Goal: Task Accomplishment & Management: Use online tool/utility

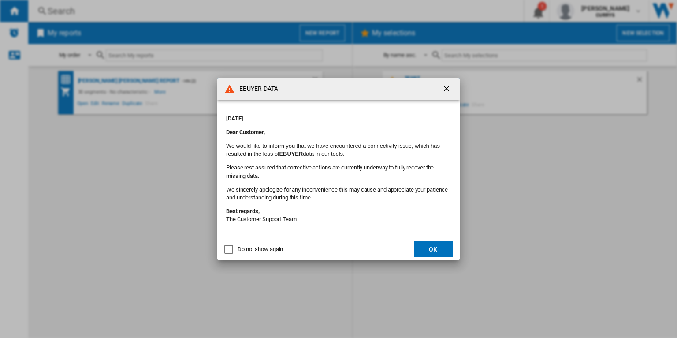
click at [442, 251] on button "OK" at bounding box center [433, 249] width 39 height 16
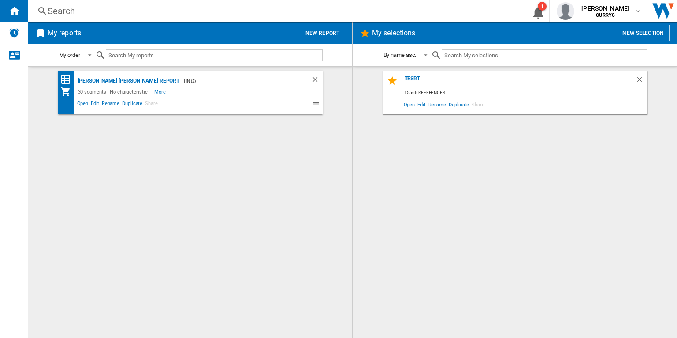
click at [318, 34] on button "New report" at bounding box center [322, 33] width 45 height 17
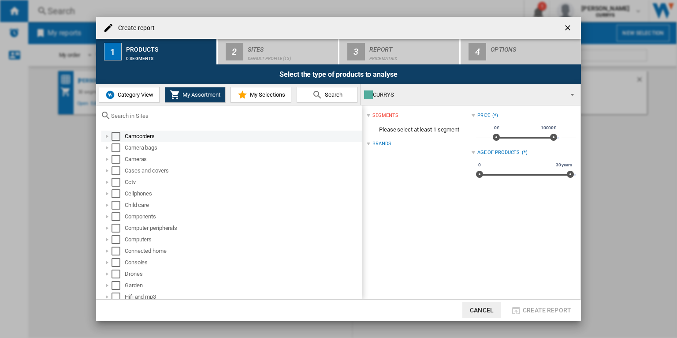
click at [112, 137] on div "Select" at bounding box center [116, 136] width 9 height 9
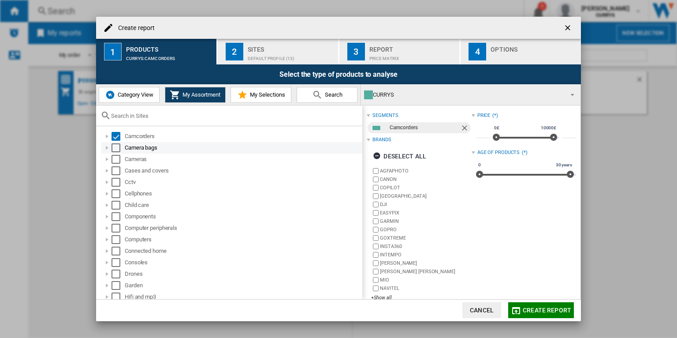
click at [114, 144] on div "Select" at bounding box center [116, 147] width 9 height 9
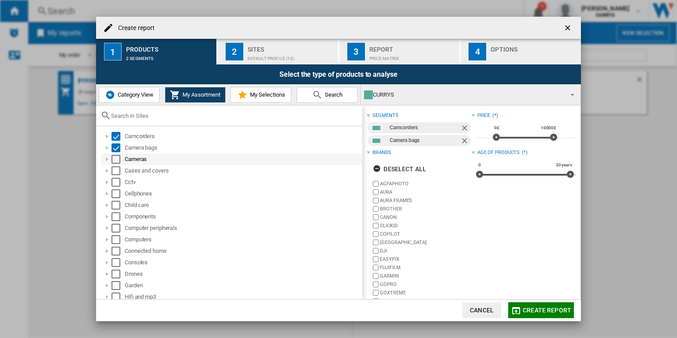
click at [115, 157] on div "Select" at bounding box center [116, 159] width 9 height 9
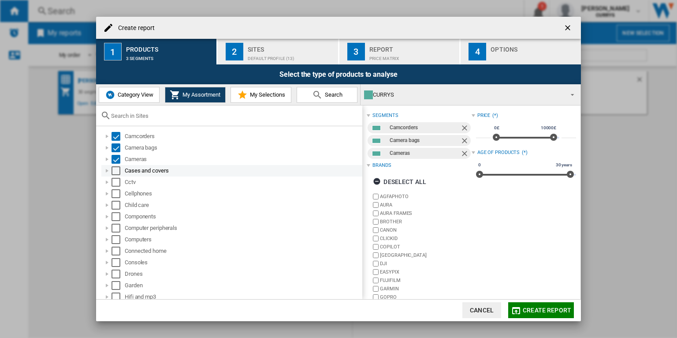
click at [114, 171] on div "Select" at bounding box center [116, 170] width 9 height 9
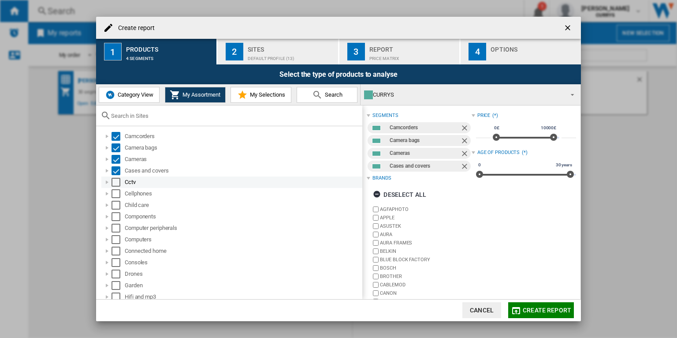
click at [116, 182] on div "Select" at bounding box center [116, 182] width 9 height 9
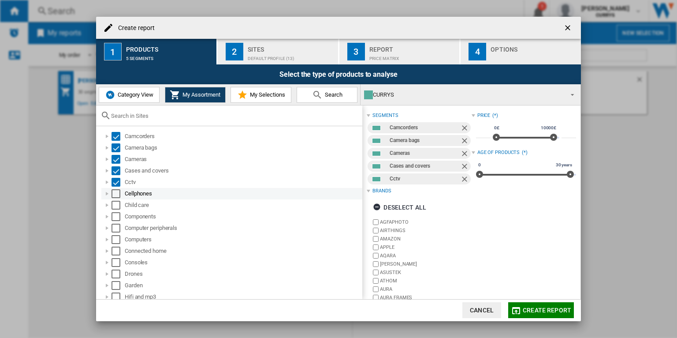
click at [116, 195] on div "Select" at bounding box center [116, 193] width 9 height 9
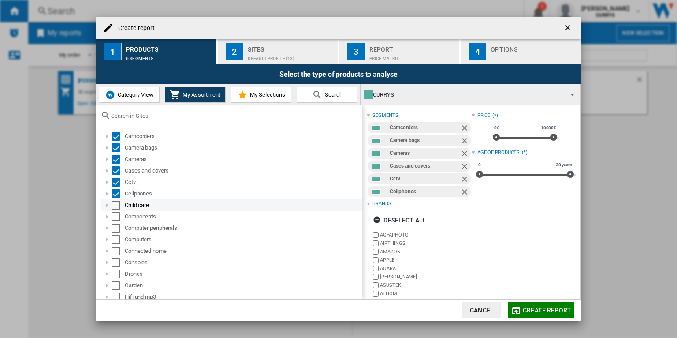
click at [116, 204] on div "Select" at bounding box center [116, 205] width 9 height 9
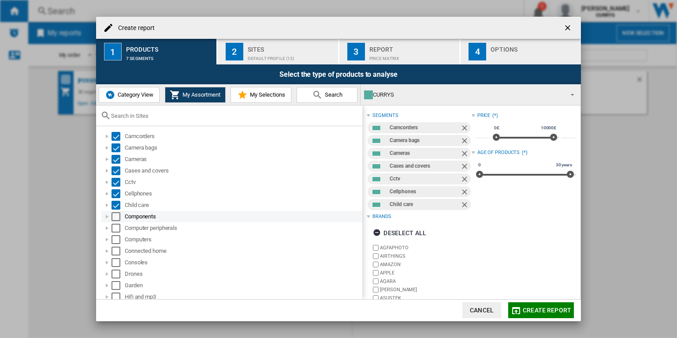
click at [117, 214] on div "Select" at bounding box center [116, 216] width 9 height 9
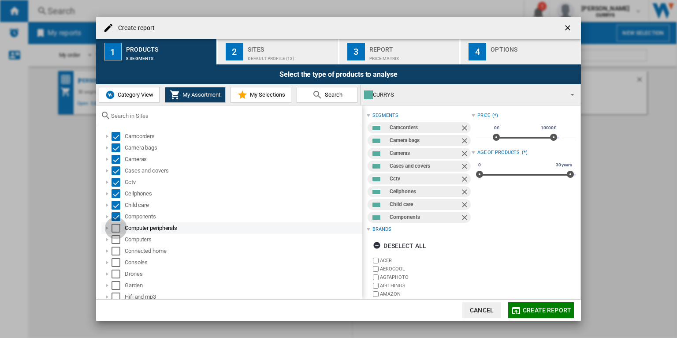
click at [117, 228] on div "Select" at bounding box center [116, 228] width 9 height 9
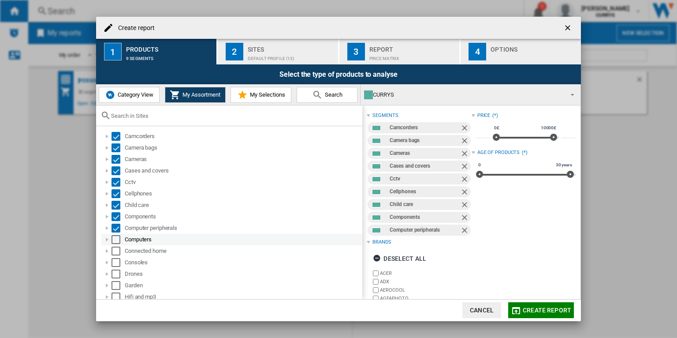
click at [116, 239] on div "Select" at bounding box center [116, 239] width 9 height 9
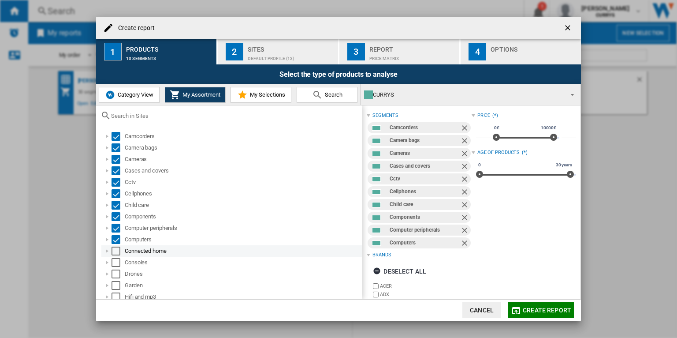
click at [116, 249] on div "Select" at bounding box center [116, 250] width 9 height 9
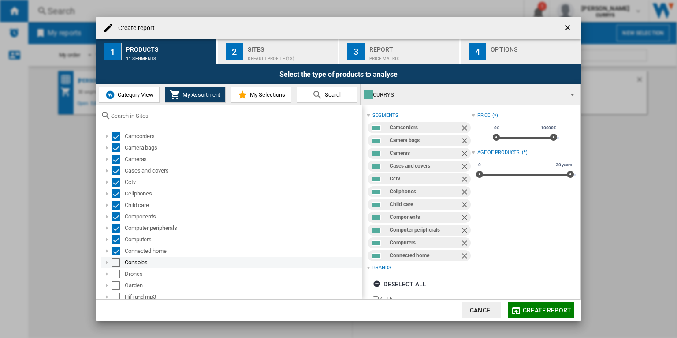
click at [117, 261] on div "Select" at bounding box center [116, 262] width 9 height 9
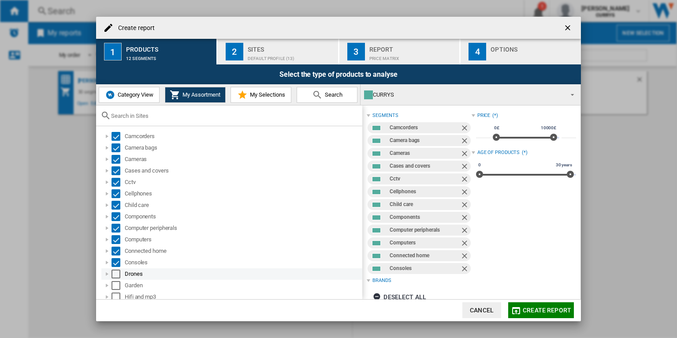
click at [117, 271] on div "Select" at bounding box center [116, 273] width 9 height 9
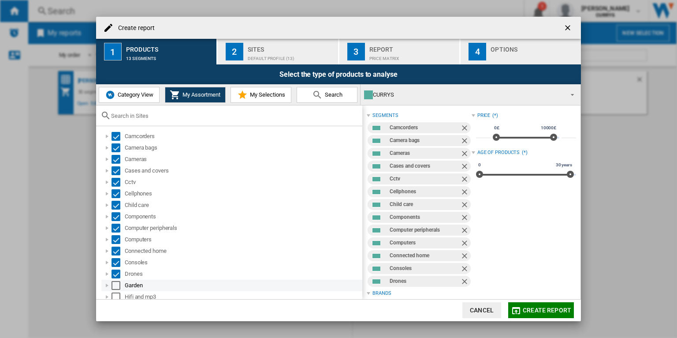
click at [117, 281] on div "Select" at bounding box center [116, 285] width 9 height 9
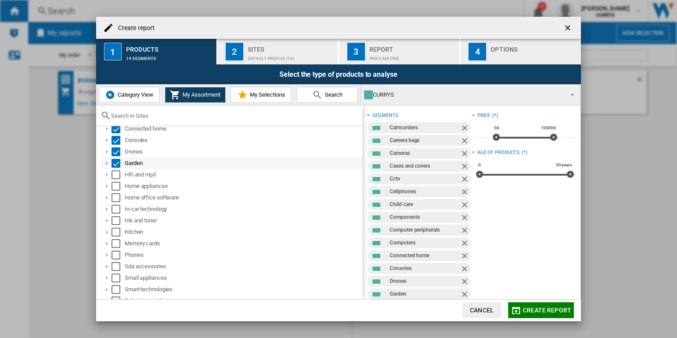
scroll to position [142, 0]
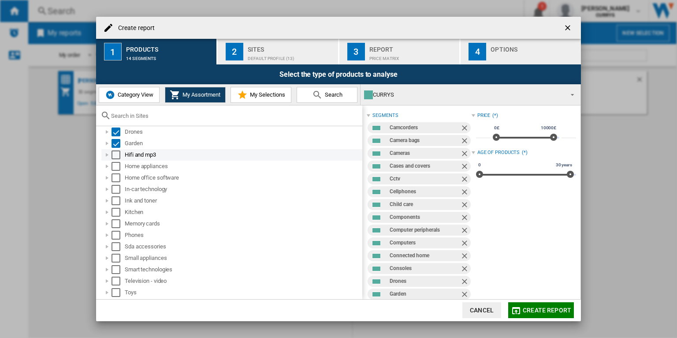
click at [116, 156] on div "Select" at bounding box center [116, 154] width 9 height 9
click at [116, 164] on div "Select" at bounding box center [116, 166] width 9 height 9
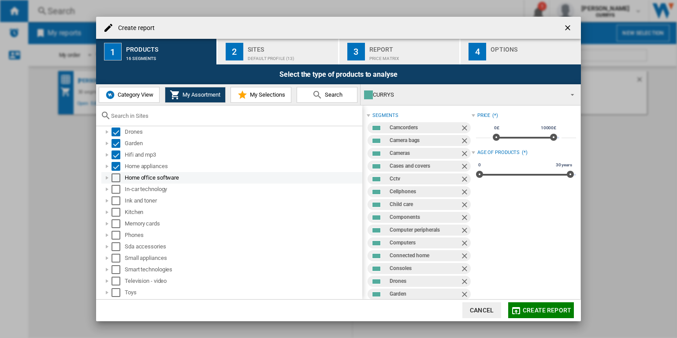
click at [115, 177] on div "Select" at bounding box center [116, 177] width 9 height 9
click at [116, 190] on div "Select" at bounding box center [116, 189] width 9 height 9
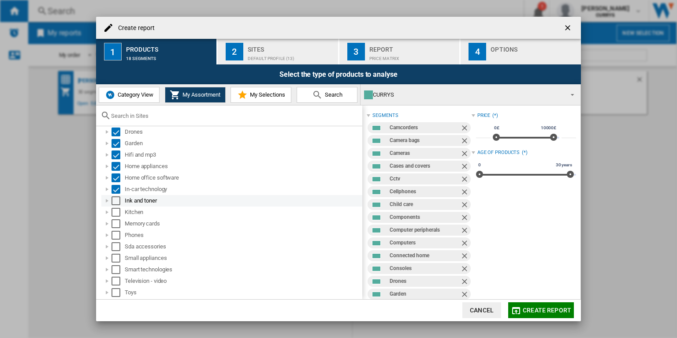
click at [115, 202] on div "Select" at bounding box center [116, 200] width 9 height 9
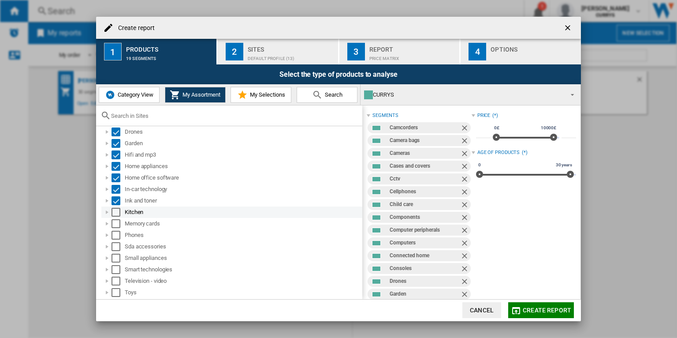
click at [116, 212] on div "Select" at bounding box center [116, 212] width 9 height 9
click at [118, 220] on div "Select" at bounding box center [116, 223] width 9 height 9
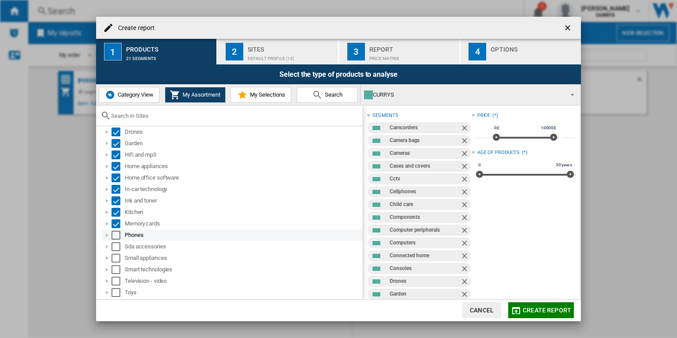
click at [117, 236] on div "Select" at bounding box center [116, 235] width 9 height 9
click at [116, 243] on div "Select" at bounding box center [116, 246] width 9 height 9
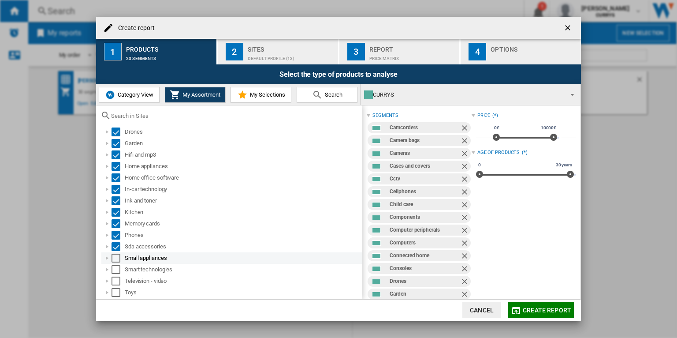
click at [115, 256] on div "Select" at bounding box center [116, 257] width 9 height 9
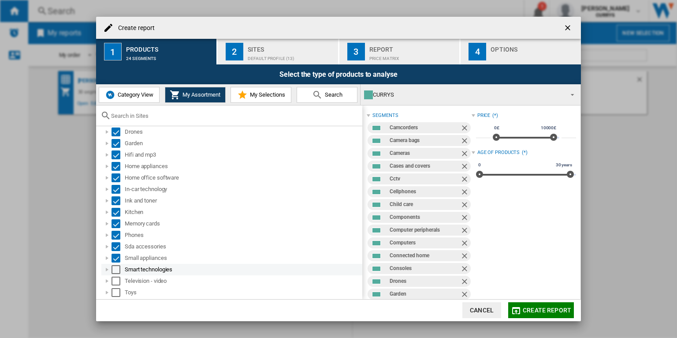
click at [114, 266] on div "Select" at bounding box center [116, 269] width 9 height 9
click at [115, 278] on div "Select" at bounding box center [116, 280] width 9 height 9
click at [116, 286] on div "Television - video" at bounding box center [231, 280] width 261 height 11
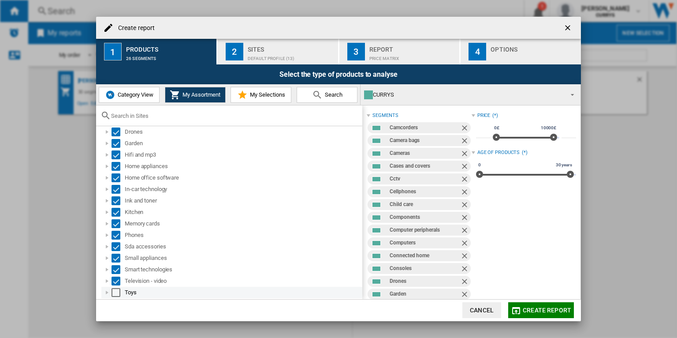
click at [116, 288] on div "Select" at bounding box center [116, 292] width 9 height 9
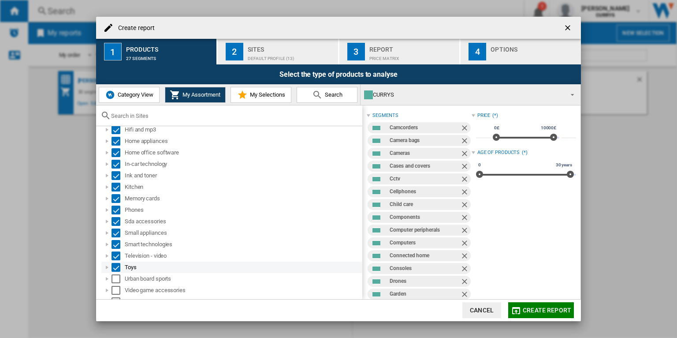
scroll to position [175, 0]
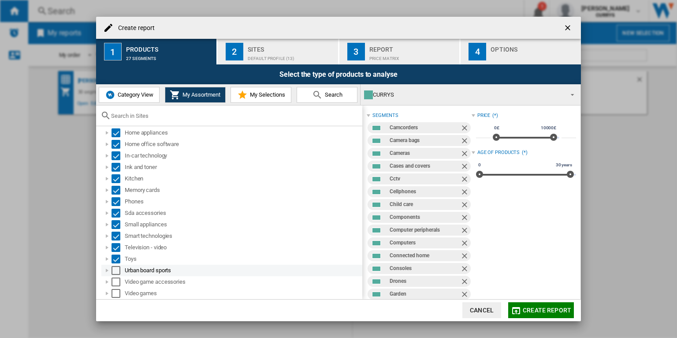
click at [115, 270] on div "Select" at bounding box center [116, 270] width 9 height 9
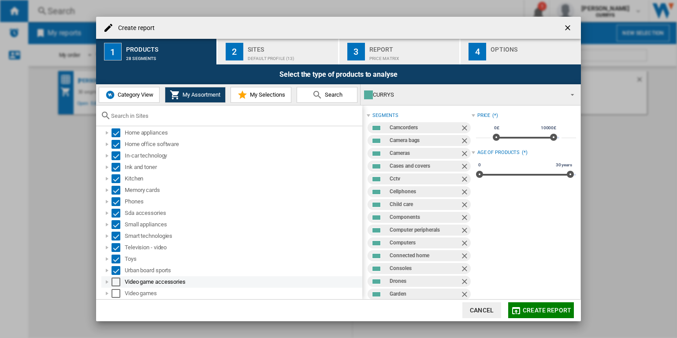
click at [118, 280] on div "Select" at bounding box center [116, 281] width 9 height 9
click at [118, 292] on div "Select" at bounding box center [116, 293] width 9 height 9
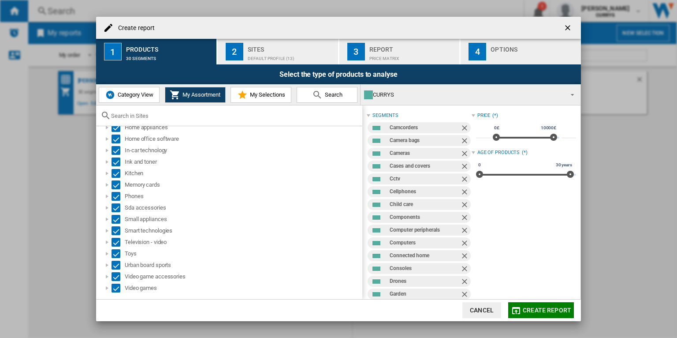
click at [535, 313] on span "Create report" at bounding box center [547, 309] width 48 height 7
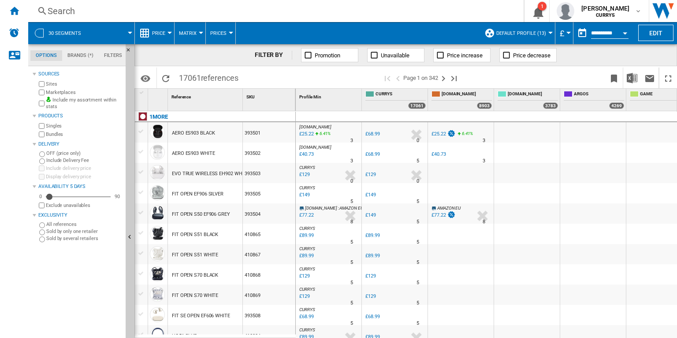
click at [627, 33] on div "Open calendar" at bounding box center [625, 33] width 4 height 2
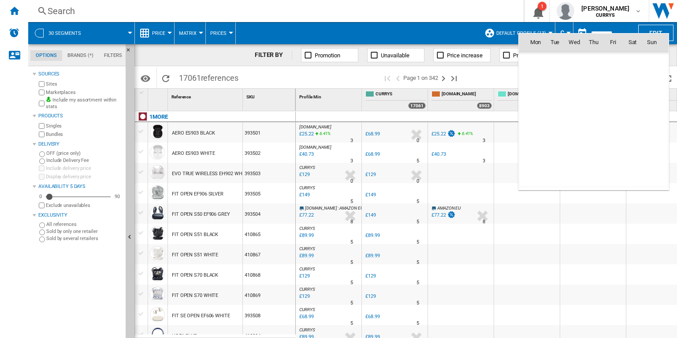
scroll to position [4206, 0]
click at [555, 101] on span "12" at bounding box center [555, 100] width 18 height 18
type input "**********"
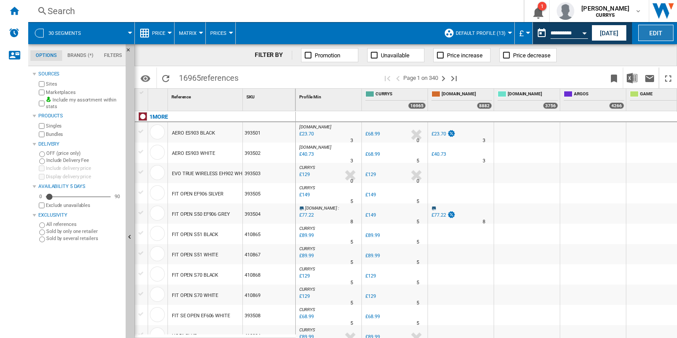
click at [664, 32] on button "Edit" at bounding box center [655, 33] width 35 height 16
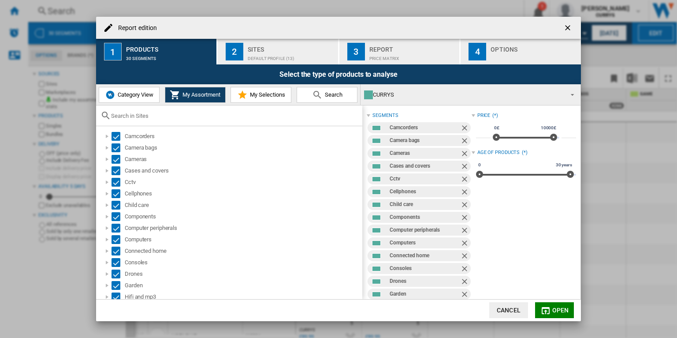
click at [266, 50] on div "Sites" at bounding box center [291, 46] width 87 height 9
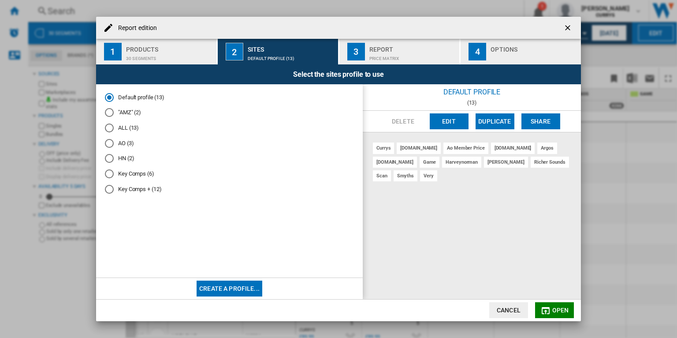
click at [441, 123] on button "Edit" at bounding box center [449, 121] width 39 height 16
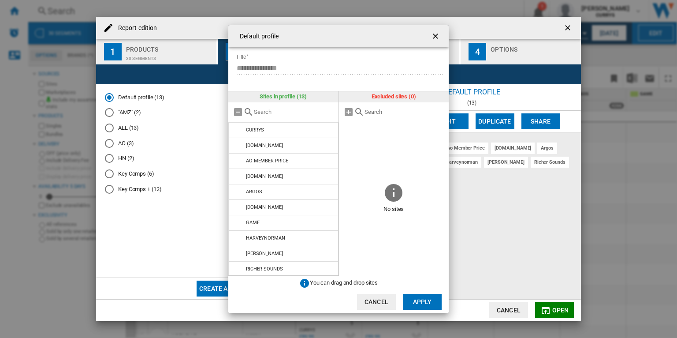
click at [431, 37] on ng-md-icon "getI18NText('BUTTONS.CLOSE_DIALOG')" at bounding box center [436, 37] width 11 height 11
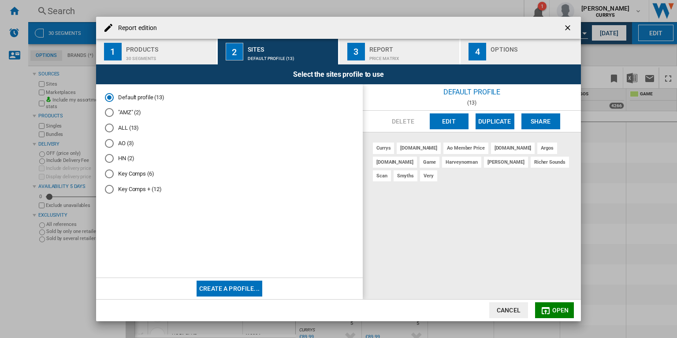
click at [568, 27] on ng-md-icon "getI18NText('BUTTONS.CLOSE_DIALOG')" at bounding box center [568, 28] width 11 height 11
